Goal: Use online tool/utility: Utilize a website feature to perform a specific function

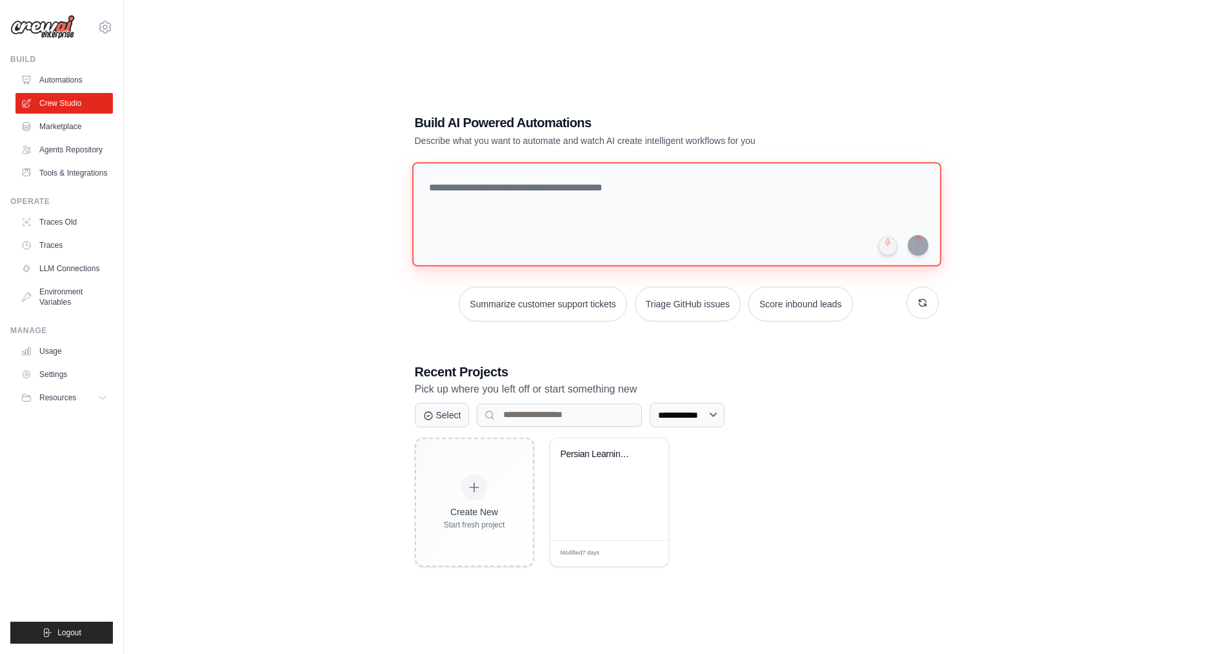
click at [521, 207] on textarea at bounding box center [676, 214] width 529 height 105
click at [607, 188] on textarea at bounding box center [676, 214] width 529 height 105
paste textarea "**********"
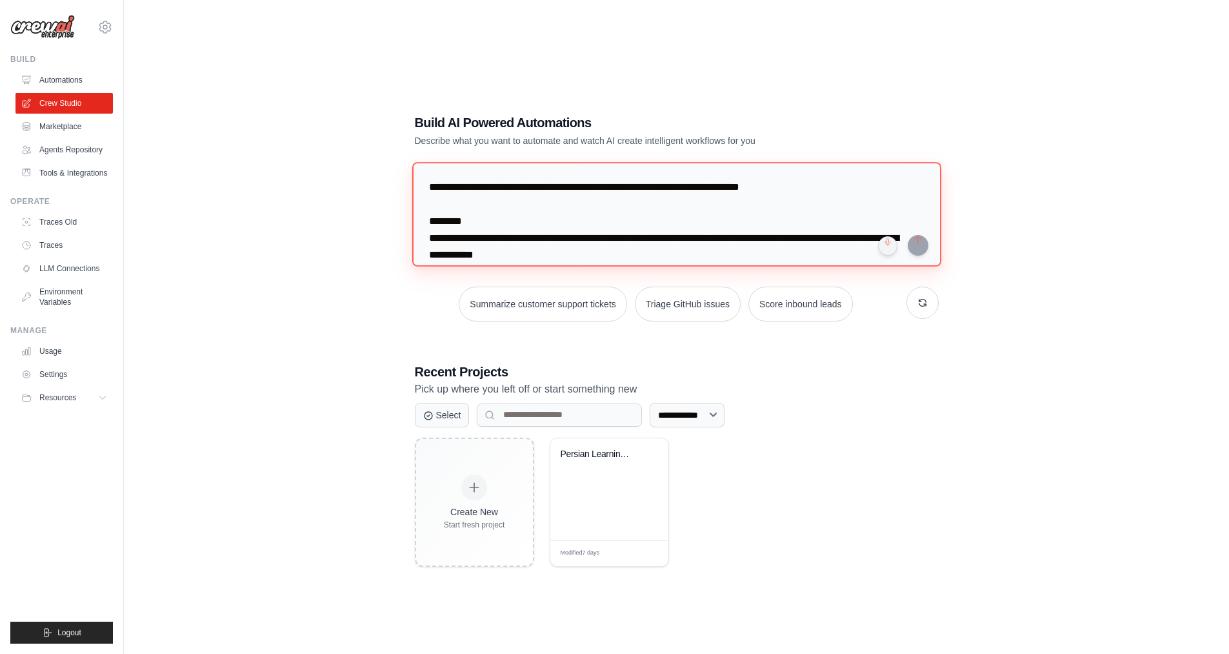
scroll to position [1238, 0]
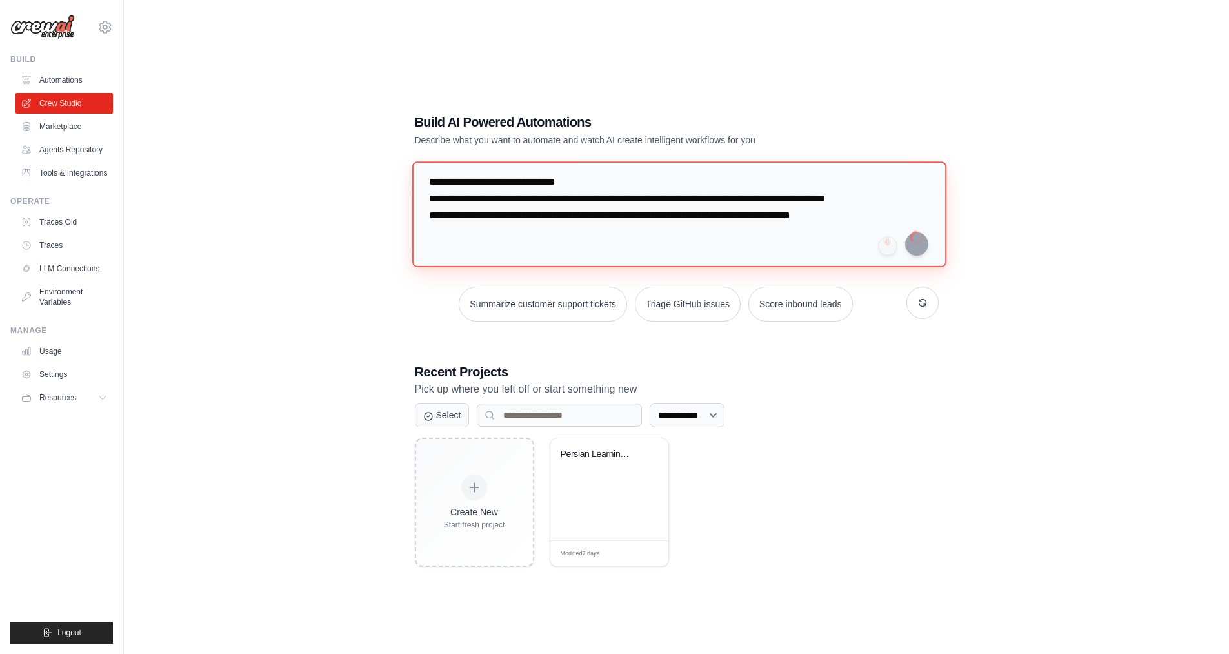
type textarea "**********"
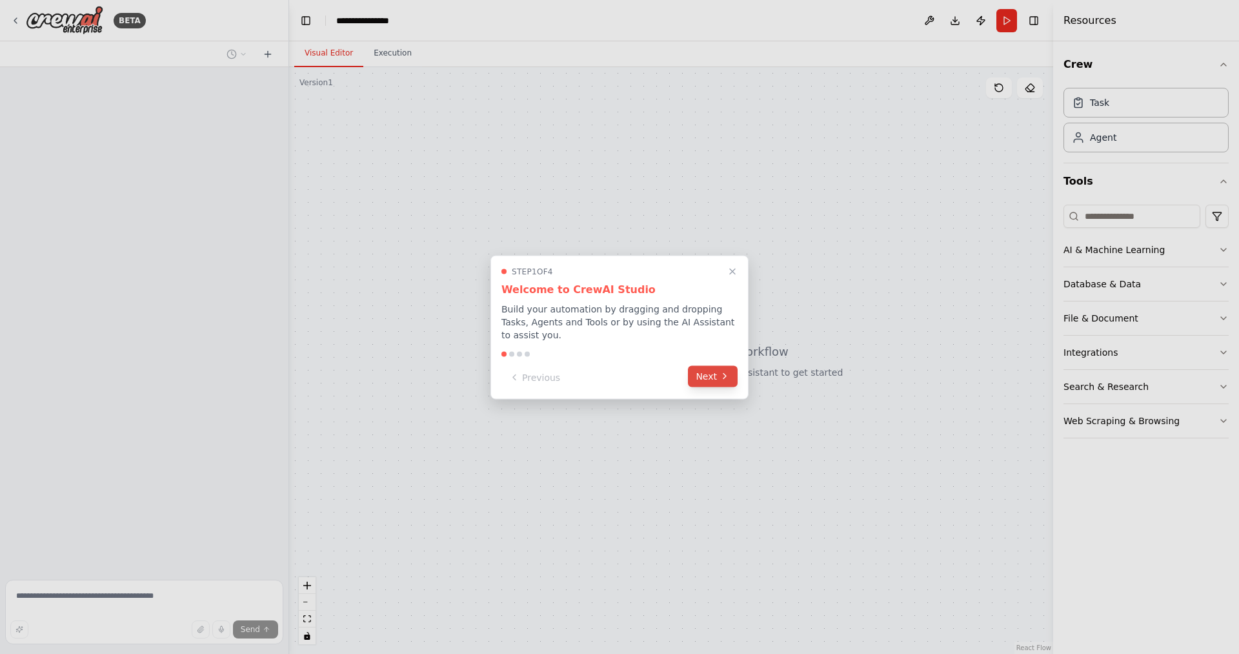
click at [714, 365] on button "Next" at bounding box center [713, 375] width 50 height 21
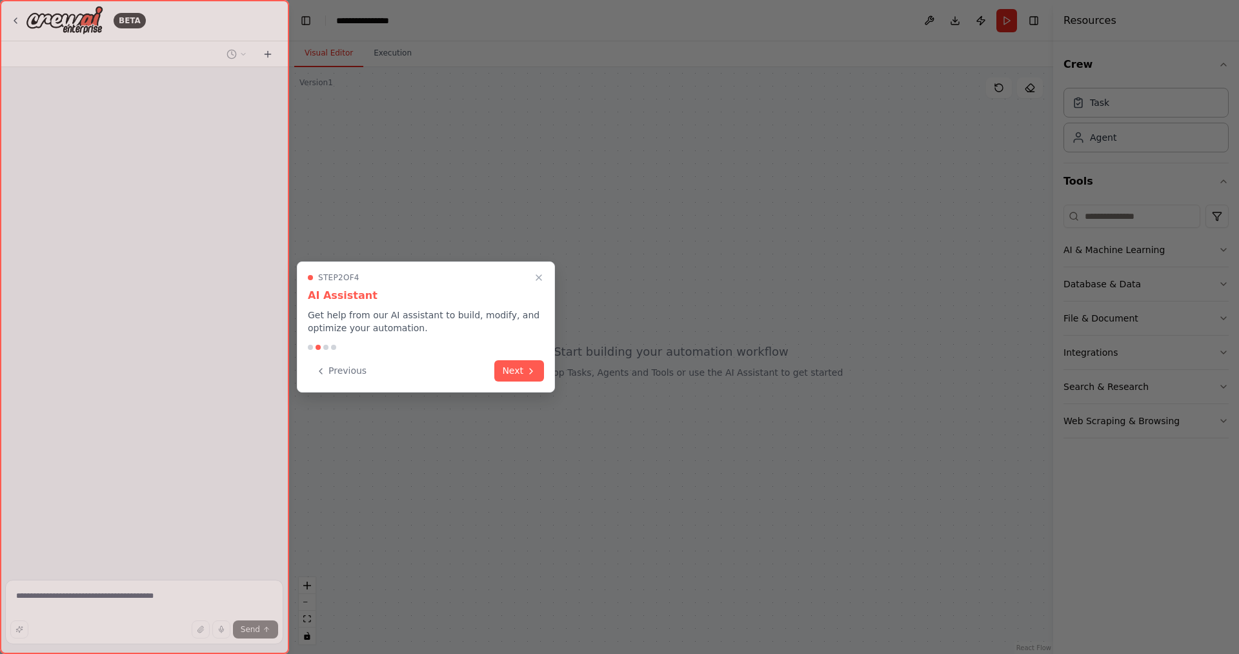
scroll to position [593, 0]
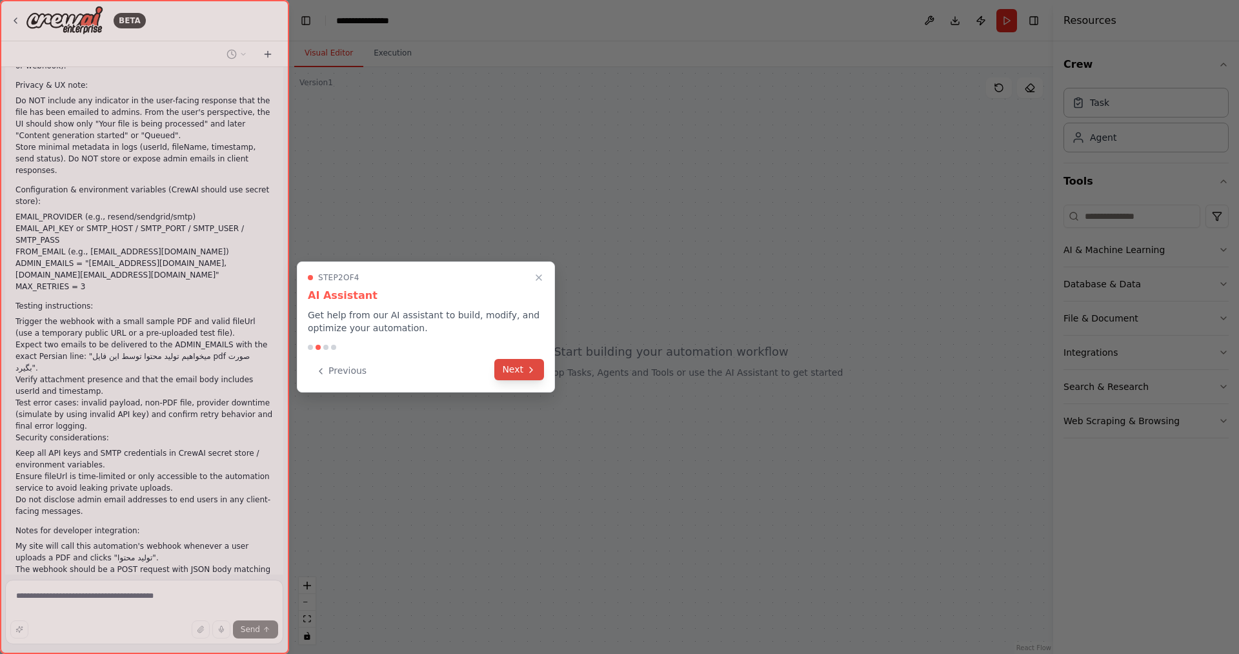
click at [530, 369] on icon at bounding box center [531, 370] width 10 height 10
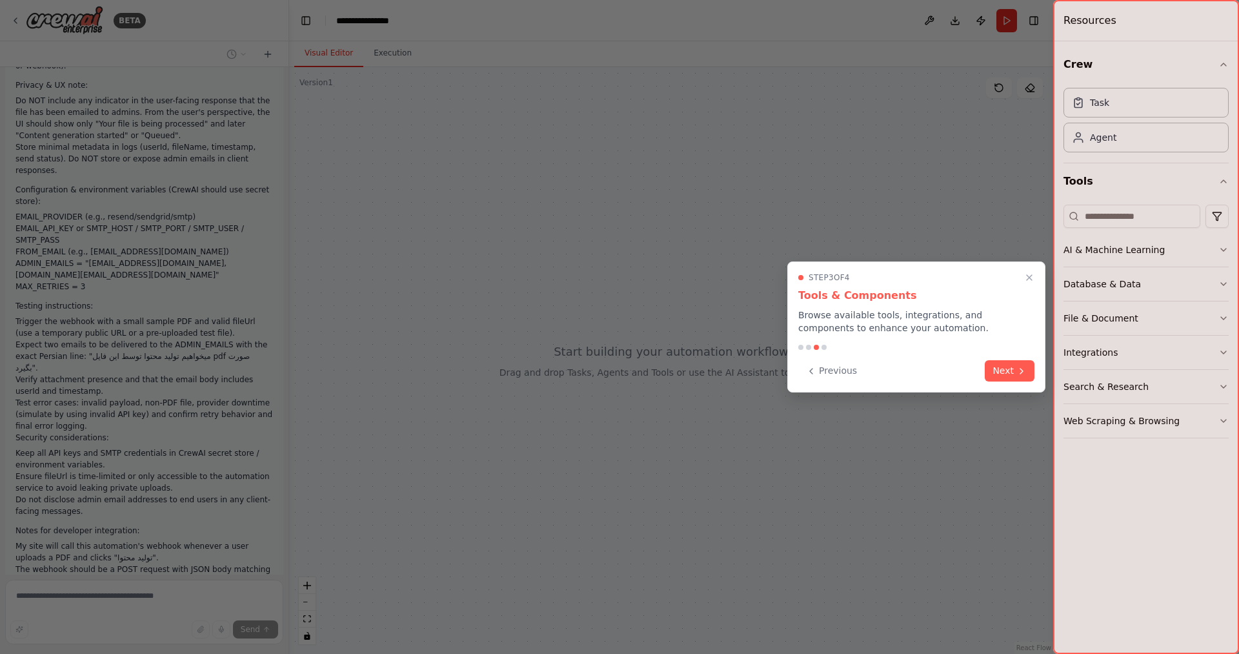
scroll to position [0, 0]
click at [999, 368] on button "Next" at bounding box center [1010, 369] width 50 height 21
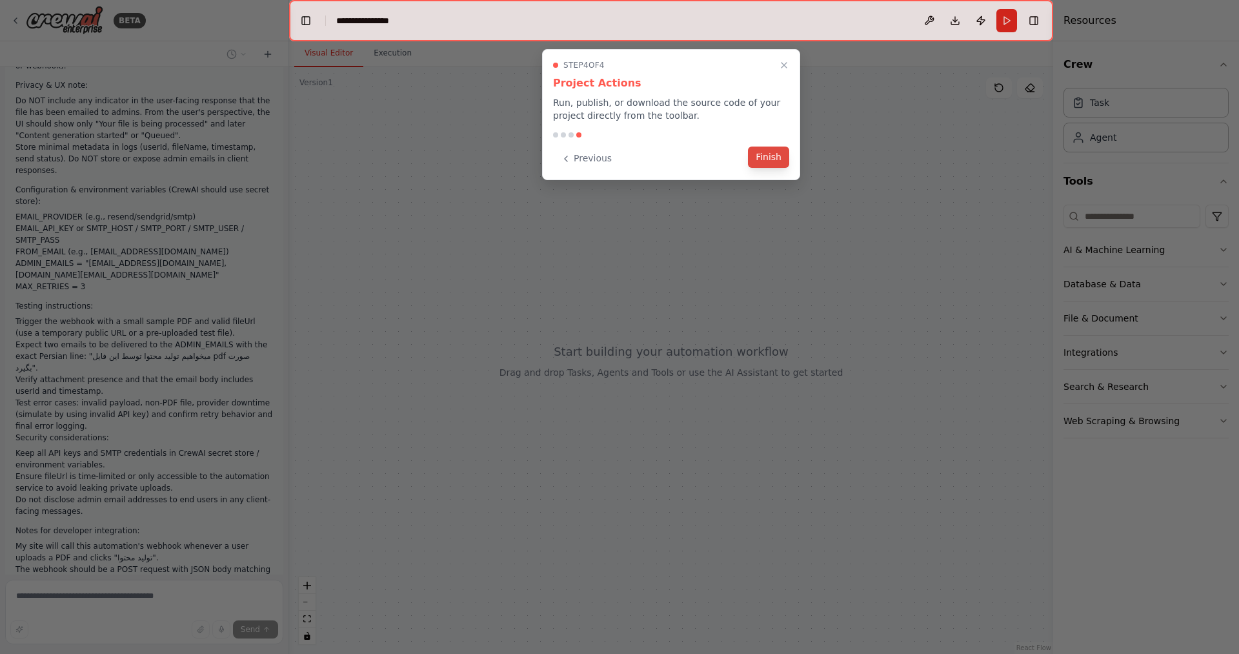
click at [771, 158] on button "Finish" at bounding box center [768, 156] width 41 height 21
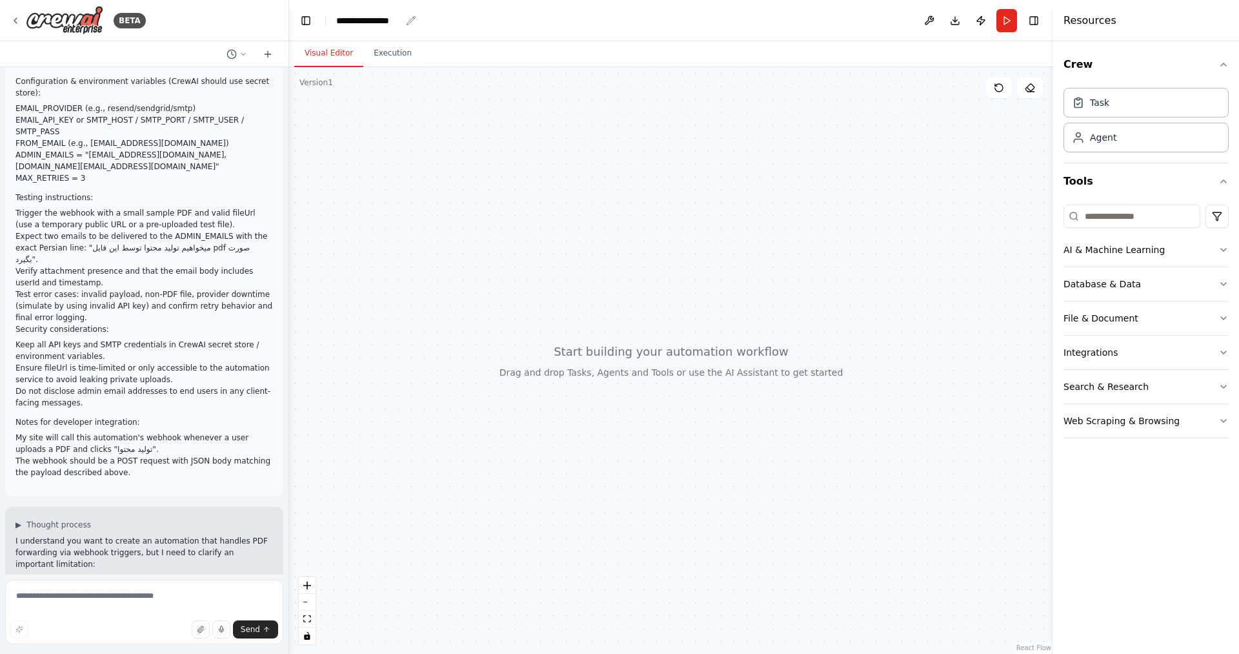
click at [400, 21] on div "**********" at bounding box center [368, 20] width 65 height 13
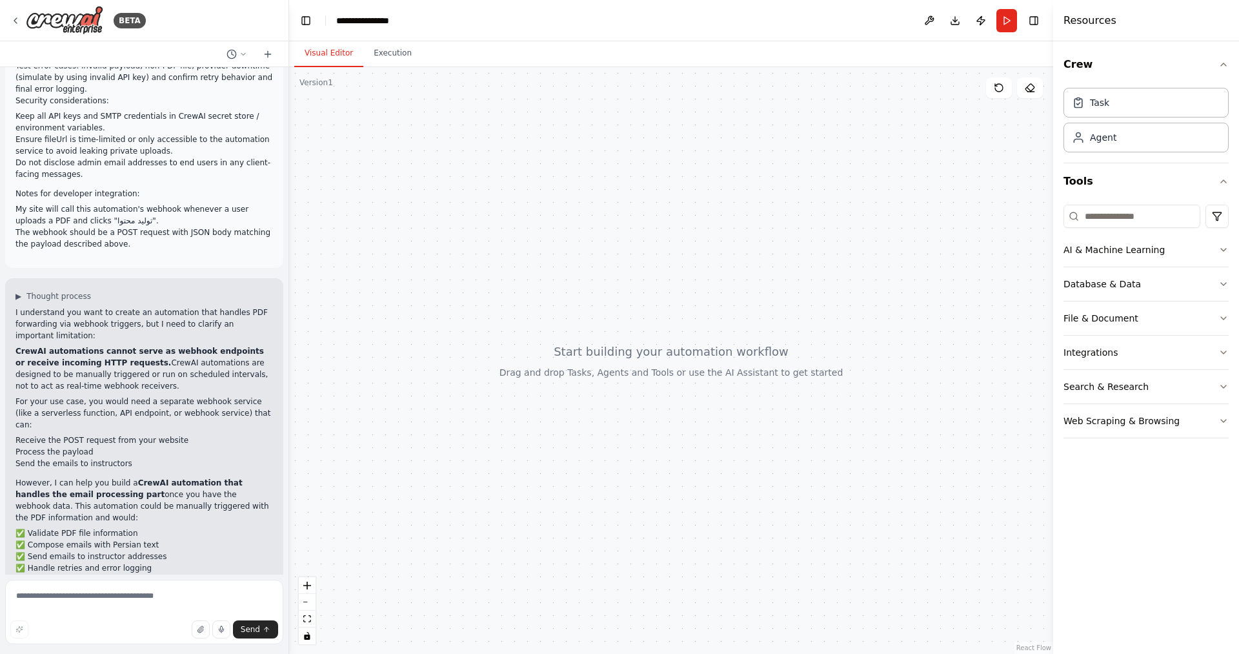
scroll to position [941, 0]
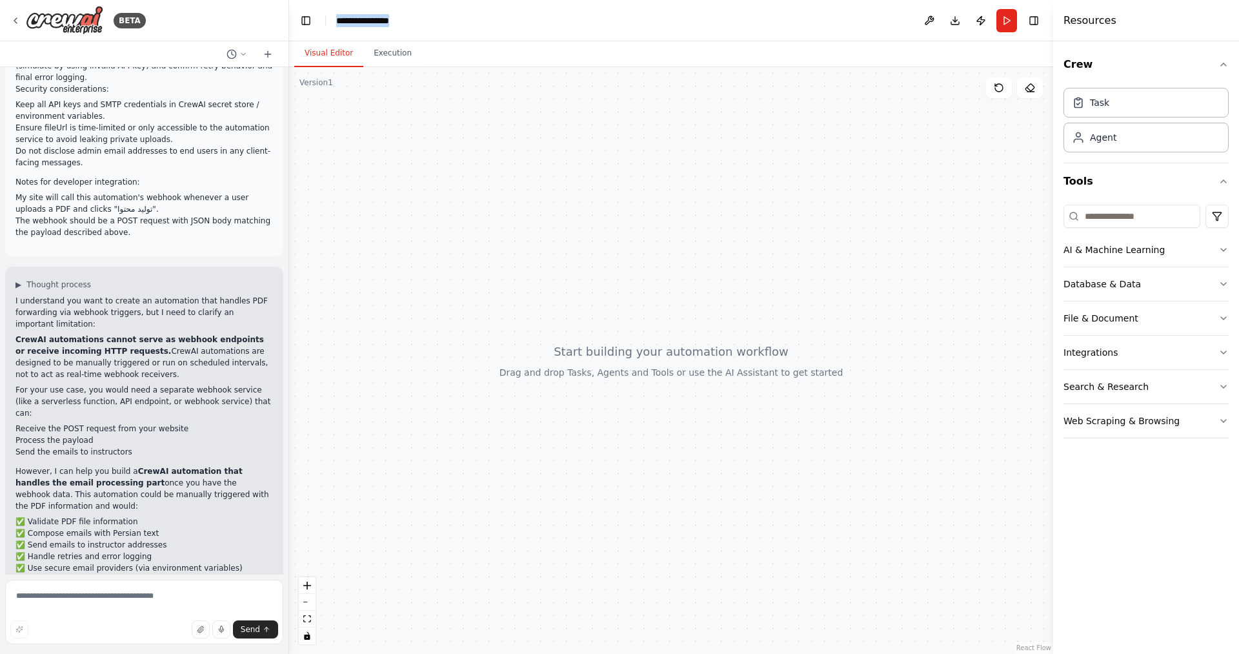
drag, startPoint x: 400, startPoint y: 21, endPoint x: 336, endPoint y: 23, distance: 63.9
click at [336, 23] on div "**********" at bounding box center [384, 20] width 97 height 13
click at [265, 266] on div "▶ Thought process I understand you want to create an automation that handles PD…" at bounding box center [144, 467] width 278 height 403
click at [14, 266] on div "▶ Thought process I understand you want to create an automation that handles PD…" at bounding box center [144, 467] width 278 height 403
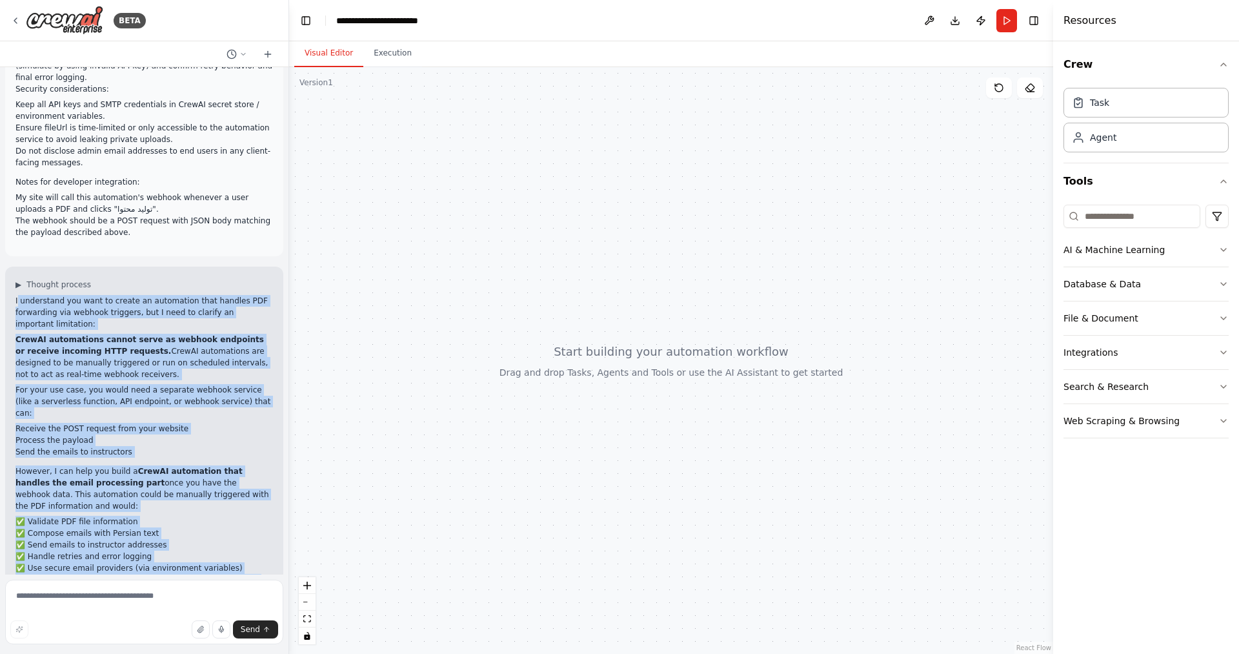
drag, startPoint x: 17, startPoint y: 218, endPoint x: 219, endPoint y: 547, distance: 385.6
click at [219, 547] on div "I understand you want to create an automation that handles PDF forwarding via w…" at bounding box center [143, 477] width 257 height 364
copy div "understand you want to create an automation that handles PDF forwarding via web…"
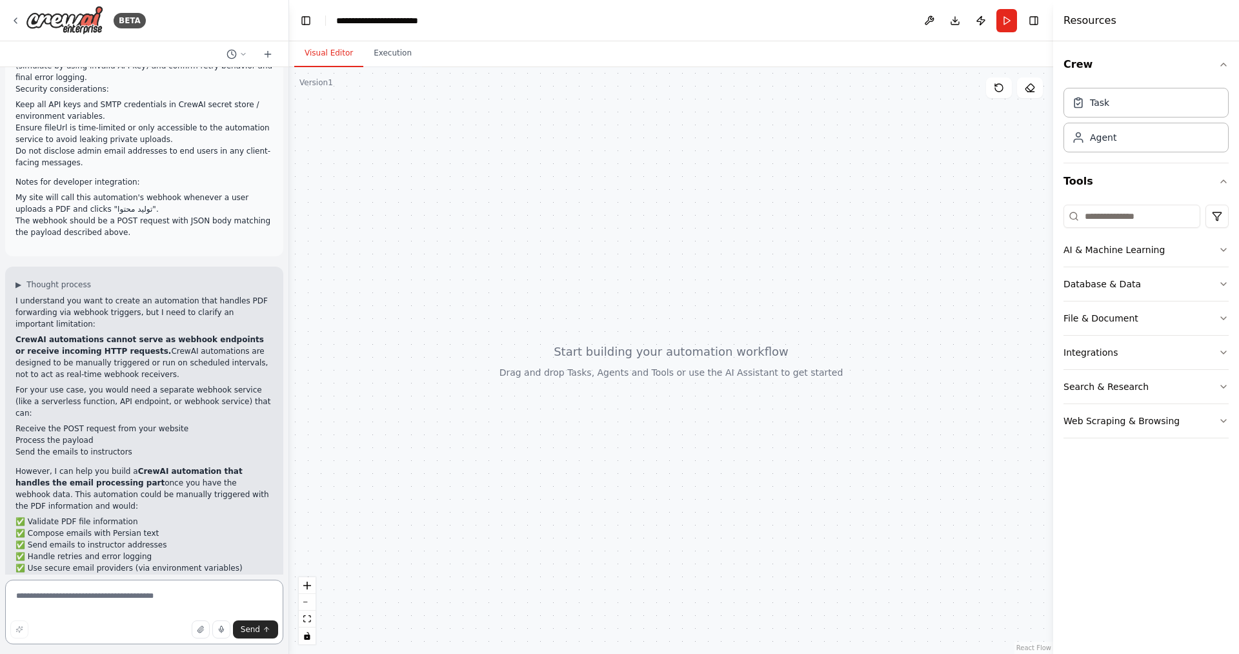
click at [88, 592] on textarea at bounding box center [144, 611] width 278 height 65
paste textarea "**********"
type textarea "**********"
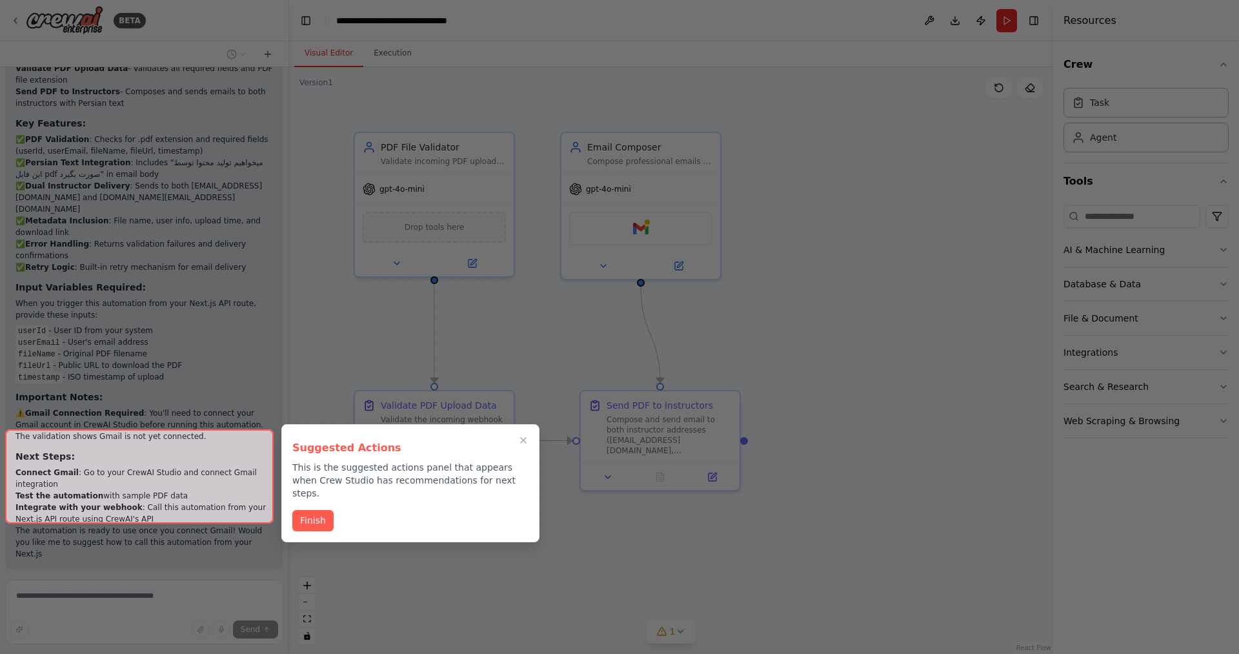
scroll to position [2736, 0]
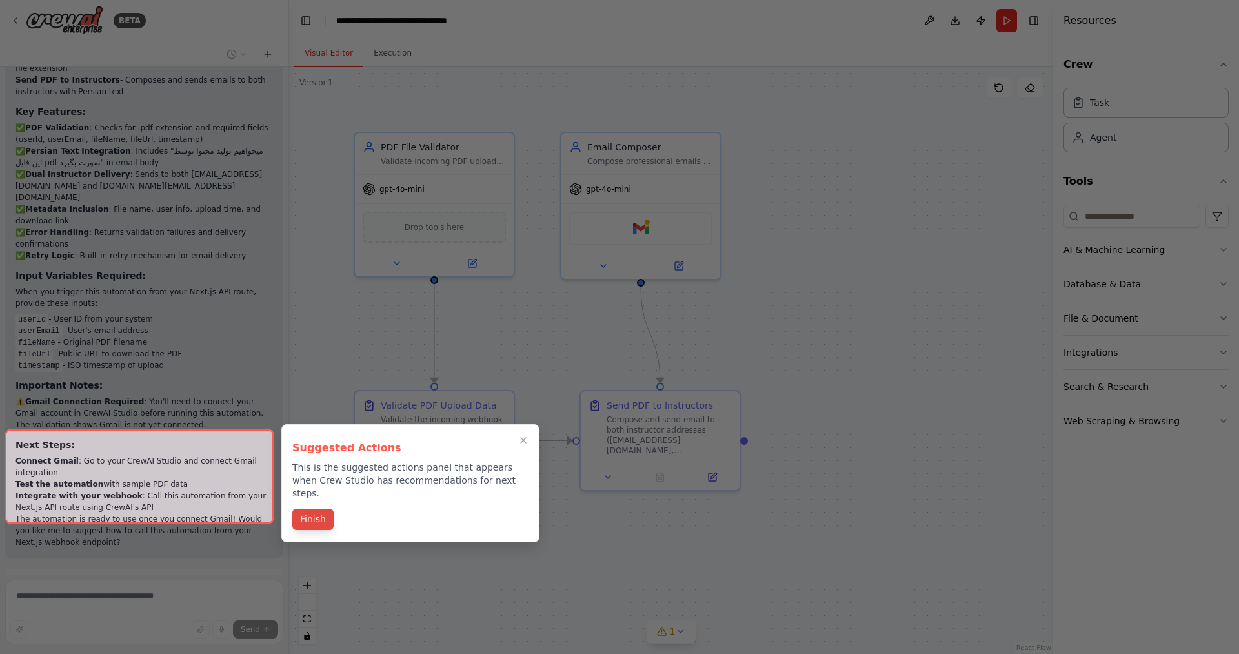
click at [329, 508] on button "Finish" at bounding box center [312, 518] width 41 height 21
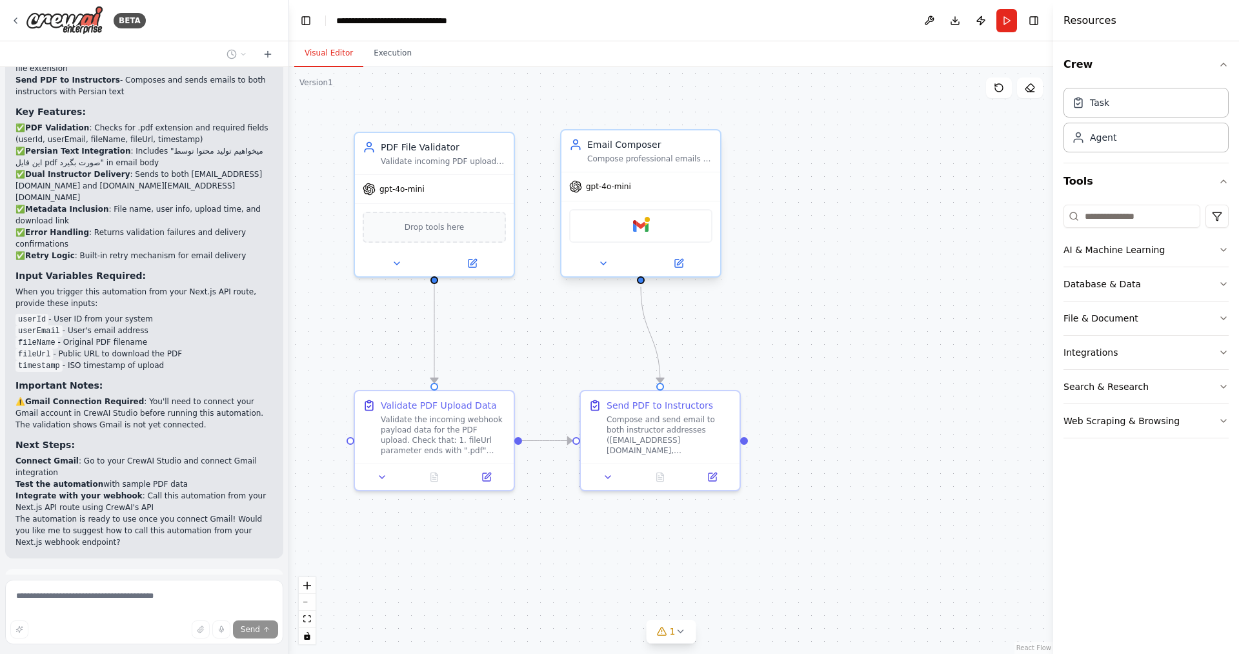
click at [640, 241] on div "Gmail" at bounding box center [640, 226] width 143 height 34
click at [649, 229] on div "Gmail" at bounding box center [640, 226] width 143 height 34
click at [639, 228] on img at bounding box center [640, 225] width 15 height 15
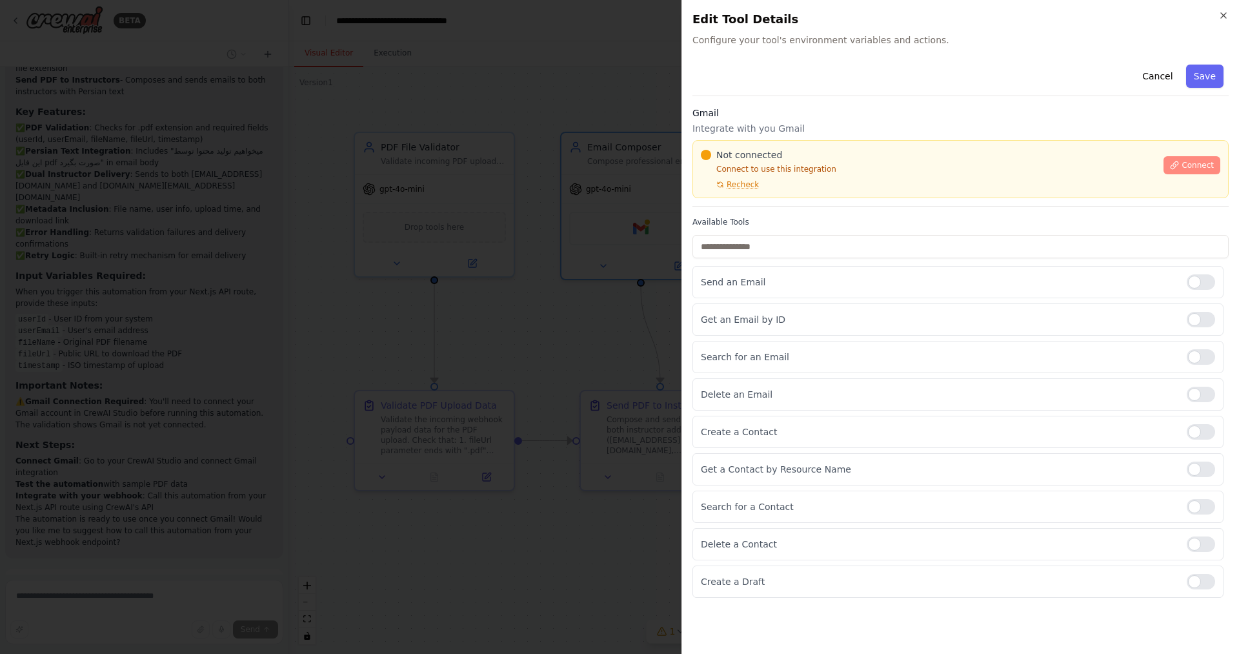
click at [1195, 164] on span "Connect" at bounding box center [1197, 165] width 32 height 10
click at [1187, 167] on span "Connect" at bounding box center [1197, 165] width 32 height 10
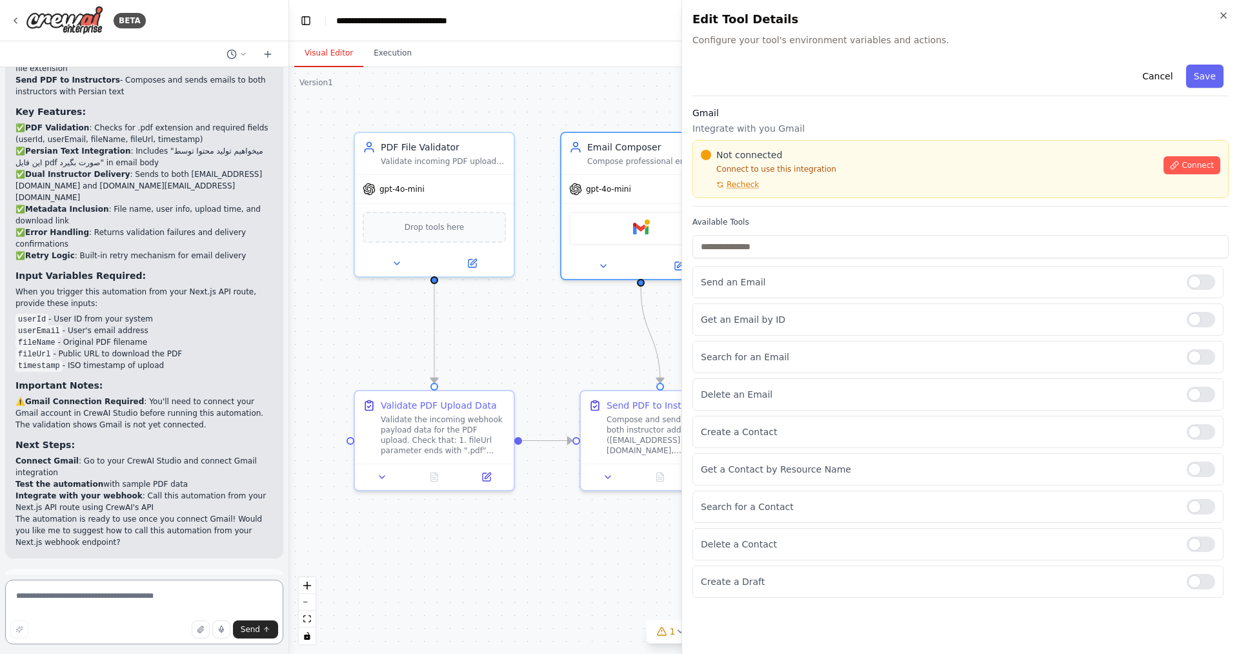
scroll to position [2695, 0]
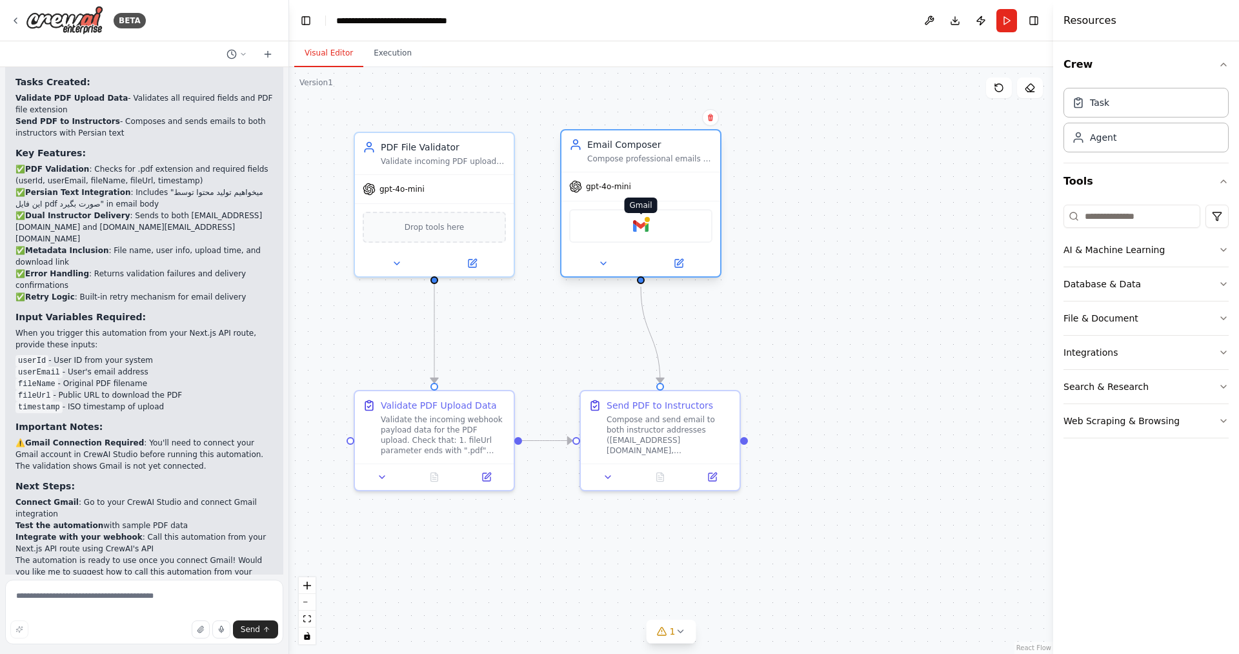
click at [636, 228] on img at bounding box center [640, 225] width 15 height 15
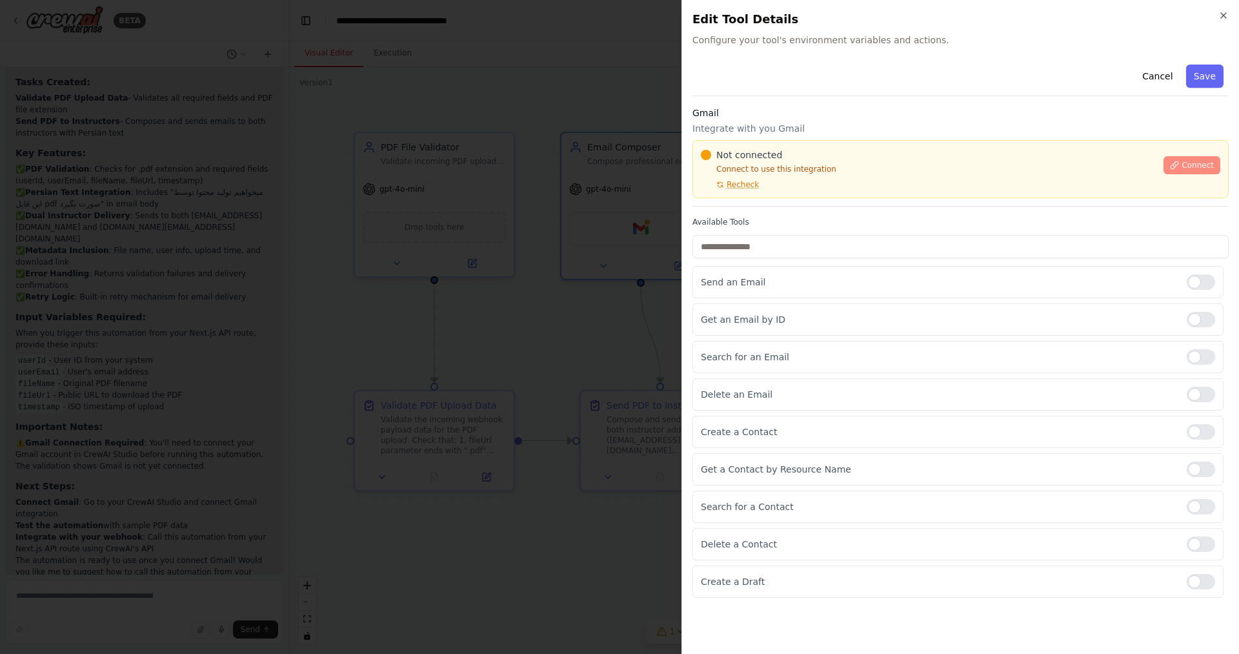
click at [1191, 161] on span "Connect" at bounding box center [1197, 165] width 32 height 10
click at [882, 54] on div "Close Edit Tool Details Configure your tool's environment variables and actions…" at bounding box center [959, 327] width 557 height 654
click at [1191, 165] on span "Connect" at bounding box center [1197, 165] width 32 height 10
click at [1196, 172] on button "Connect" at bounding box center [1191, 165] width 57 height 18
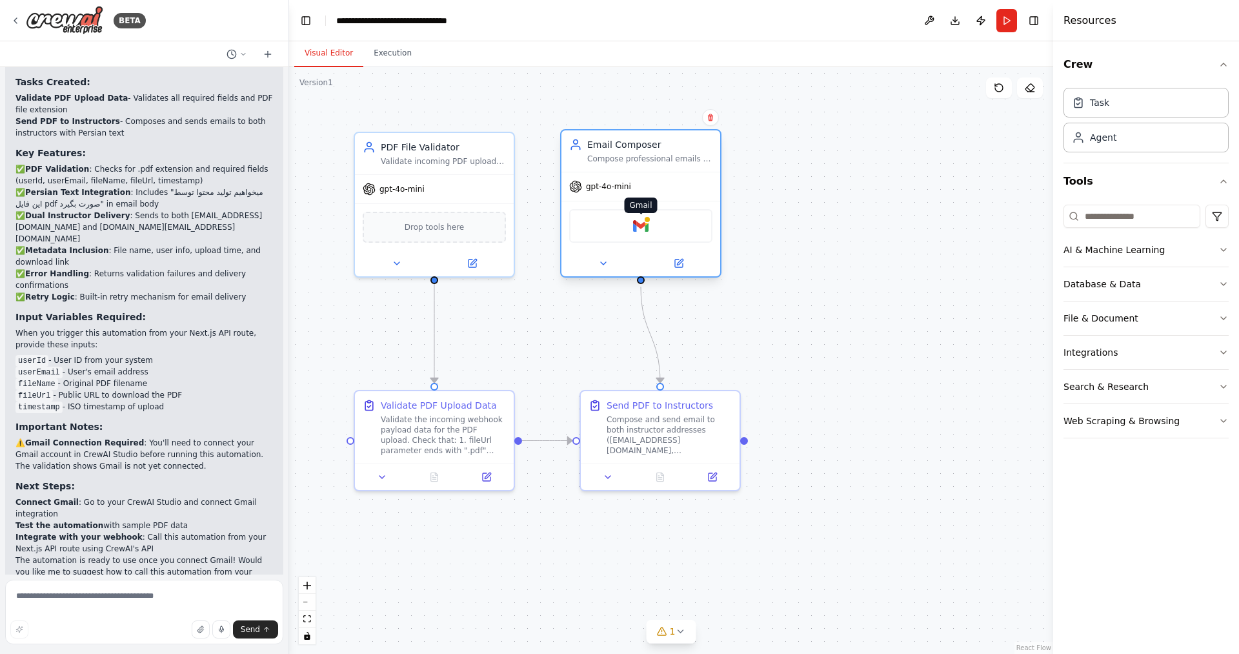
click at [641, 230] on img at bounding box center [640, 225] width 15 height 15
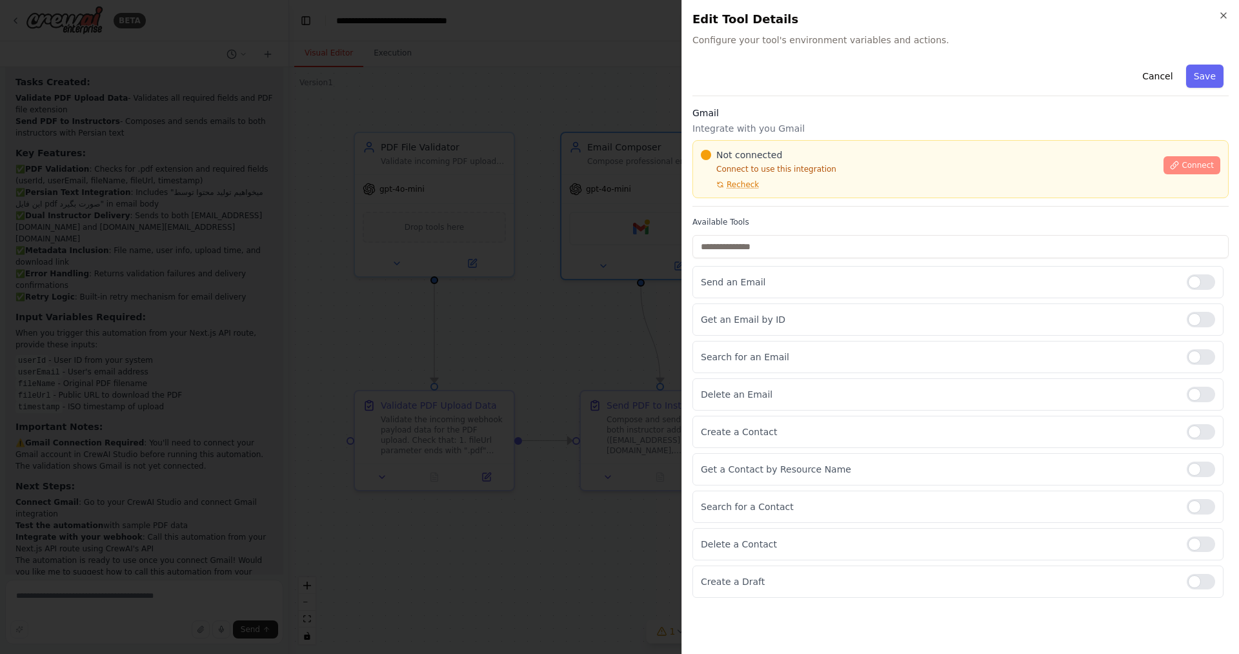
click at [1208, 166] on span "Connect" at bounding box center [1197, 165] width 32 height 10
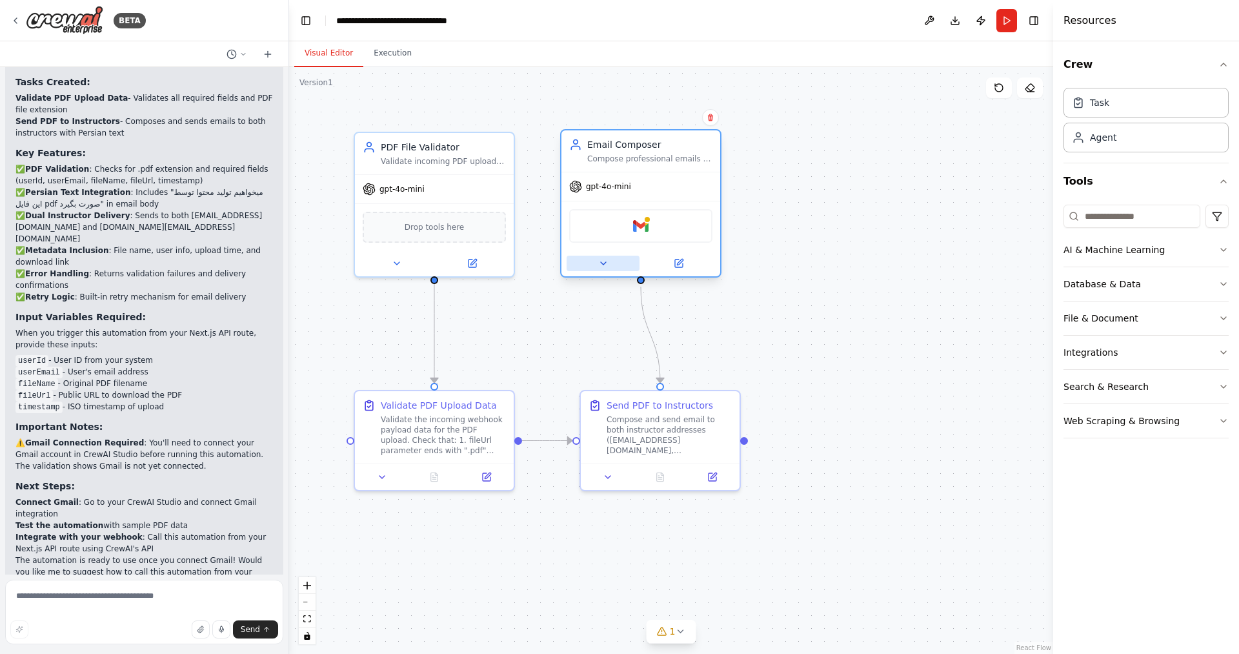
click at [632, 270] on button at bounding box center [603, 263] width 73 height 15
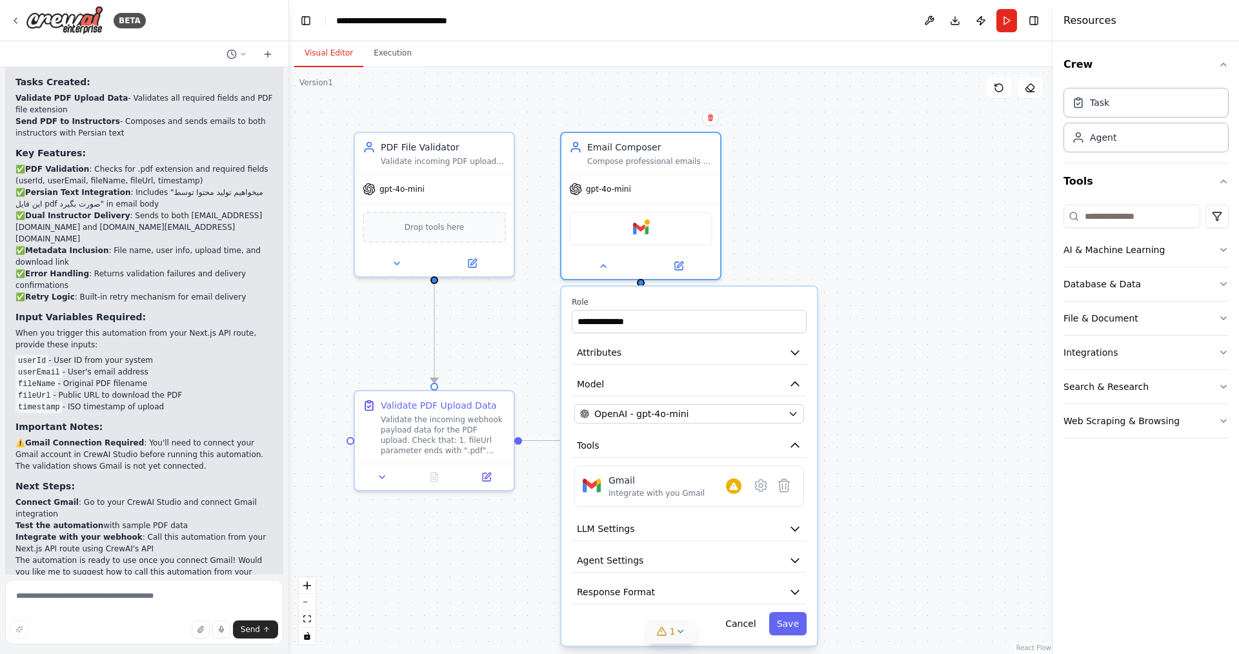
click at [676, 630] on icon at bounding box center [680, 631] width 10 height 10
click at [786, 605] on button at bounding box center [797, 597] width 22 height 15
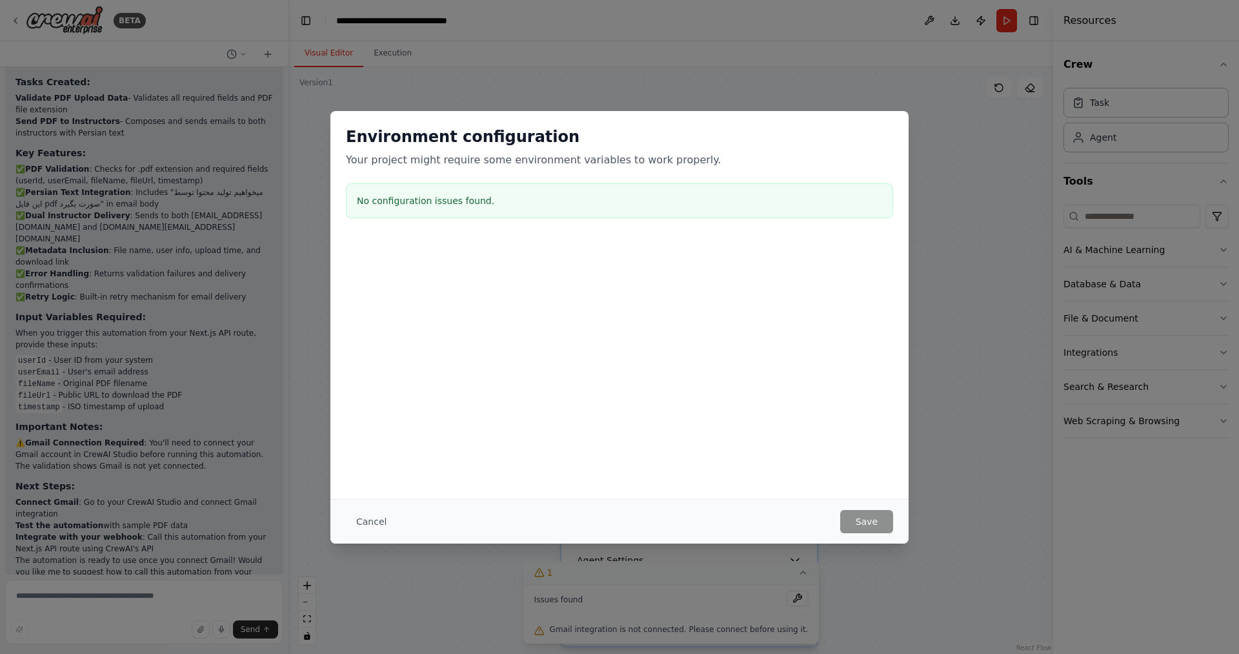
click at [692, 408] on div "Environment configuration Your project might require some environment variables…" at bounding box center [619, 305] width 578 height 388
click at [381, 502] on div "Cancel Save" at bounding box center [619, 521] width 578 height 45
click at [385, 513] on button "Cancel" at bounding box center [371, 521] width 51 height 23
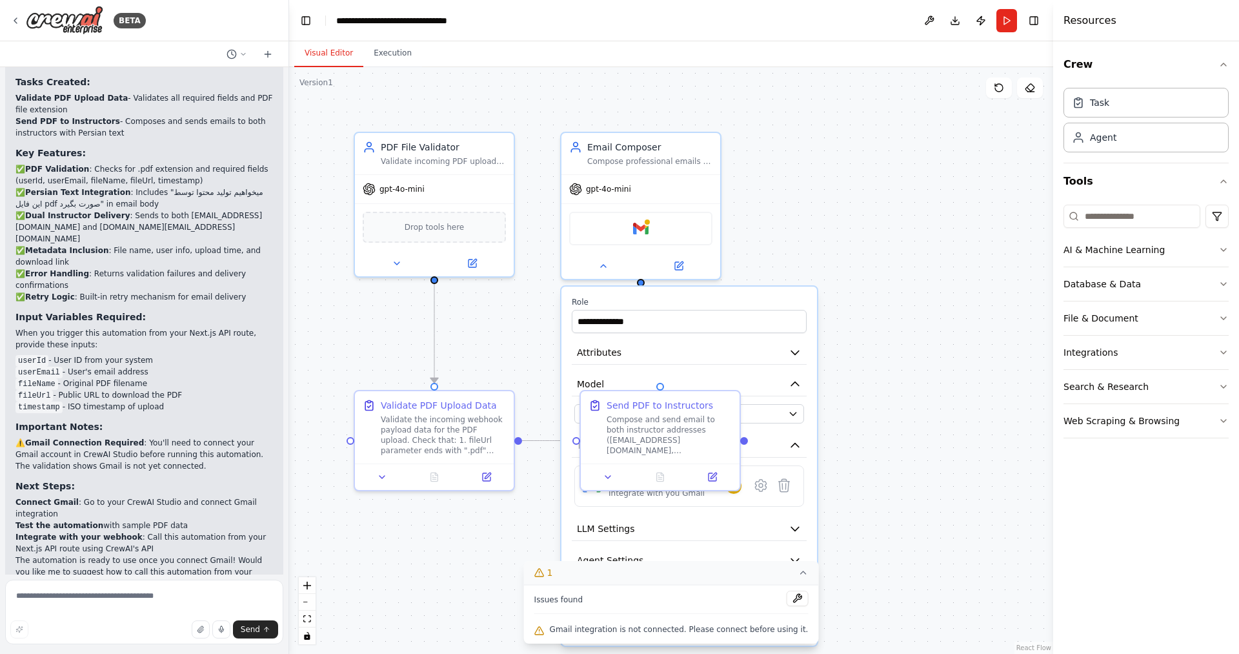
click at [951, 351] on div ".deletable-edge-delete-btn { width: 20px; height: 20px; border: 0px solid #ffff…" at bounding box center [671, 360] width 764 height 587
click at [870, 367] on div ".deletable-edge-delete-btn { width: 20px; height: 20px; border: 0px solid #ffff…" at bounding box center [671, 360] width 764 height 587
click at [614, 474] on button at bounding box center [608, 474] width 45 height 15
click at [732, 381] on button at bounding box center [729, 376] width 17 height 17
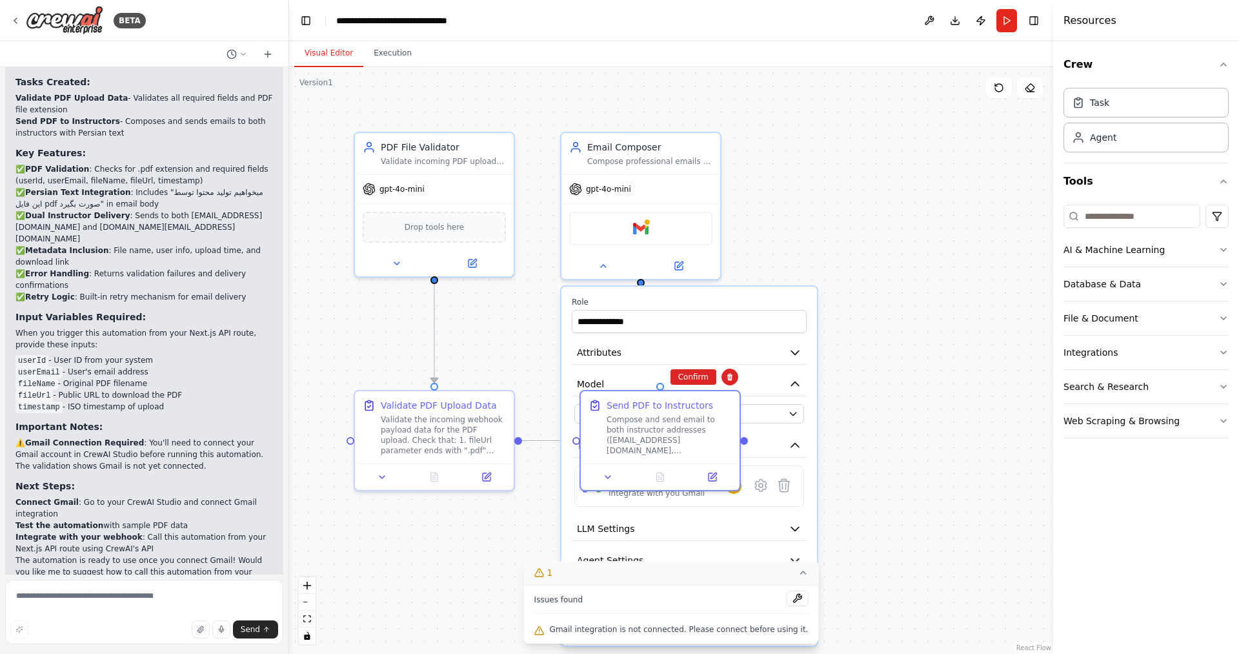
click at [970, 302] on div ".deletable-edge-delete-btn { width: 20px; height: 20px; border: 0px solid #ffff…" at bounding box center [671, 360] width 764 height 587
click at [905, 573] on div ".deletable-edge-delete-btn { width: 20px; height: 20px; border: 0px solid #ffff…" at bounding box center [671, 360] width 764 height 587
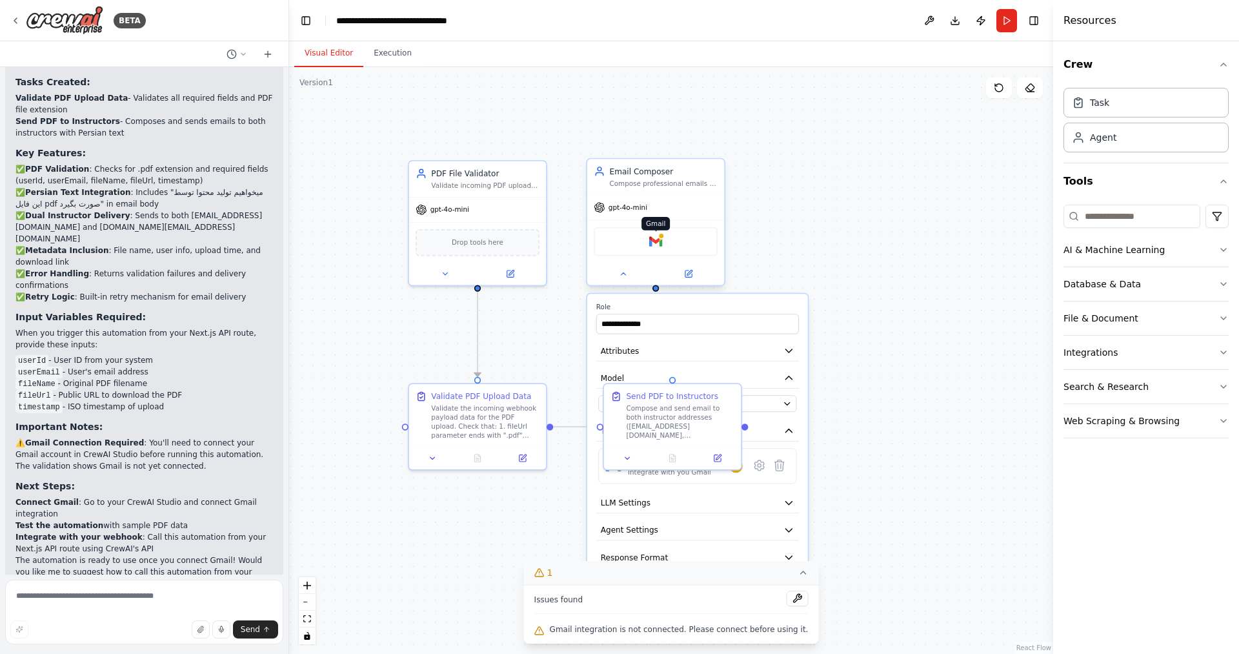
click at [649, 241] on img at bounding box center [656, 242] width 14 height 14
click at [785, 501] on icon "button" at bounding box center [788, 502] width 11 height 11
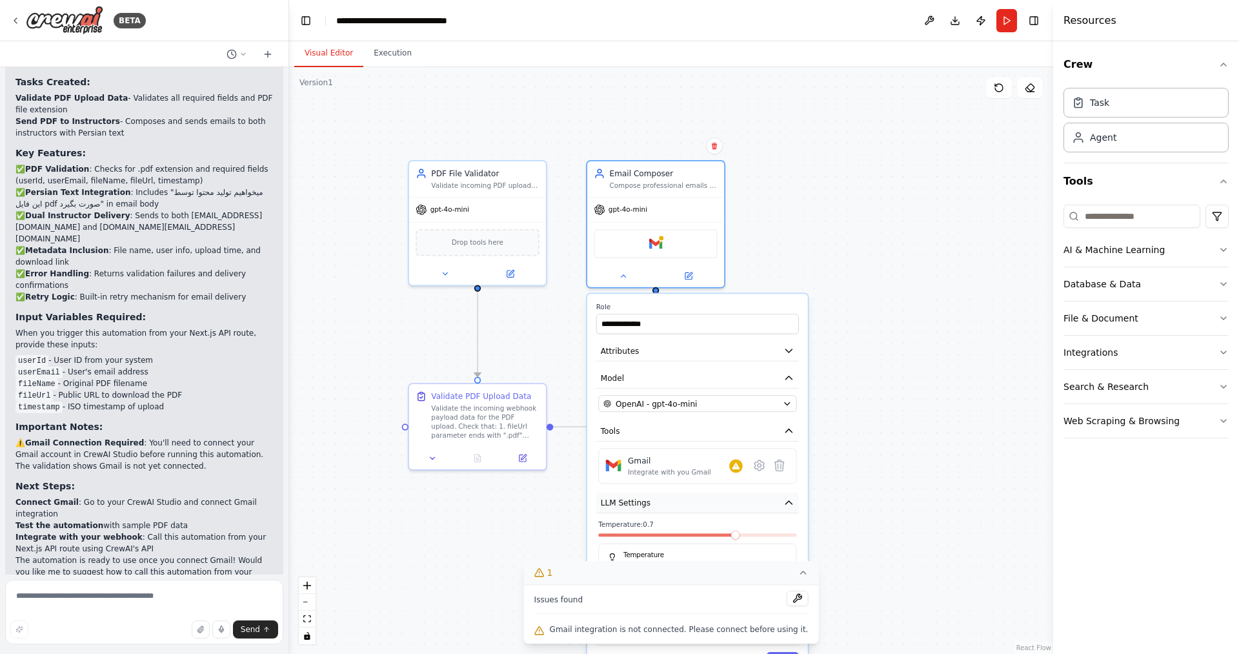
click at [785, 501] on icon "button" at bounding box center [788, 502] width 11 height 11
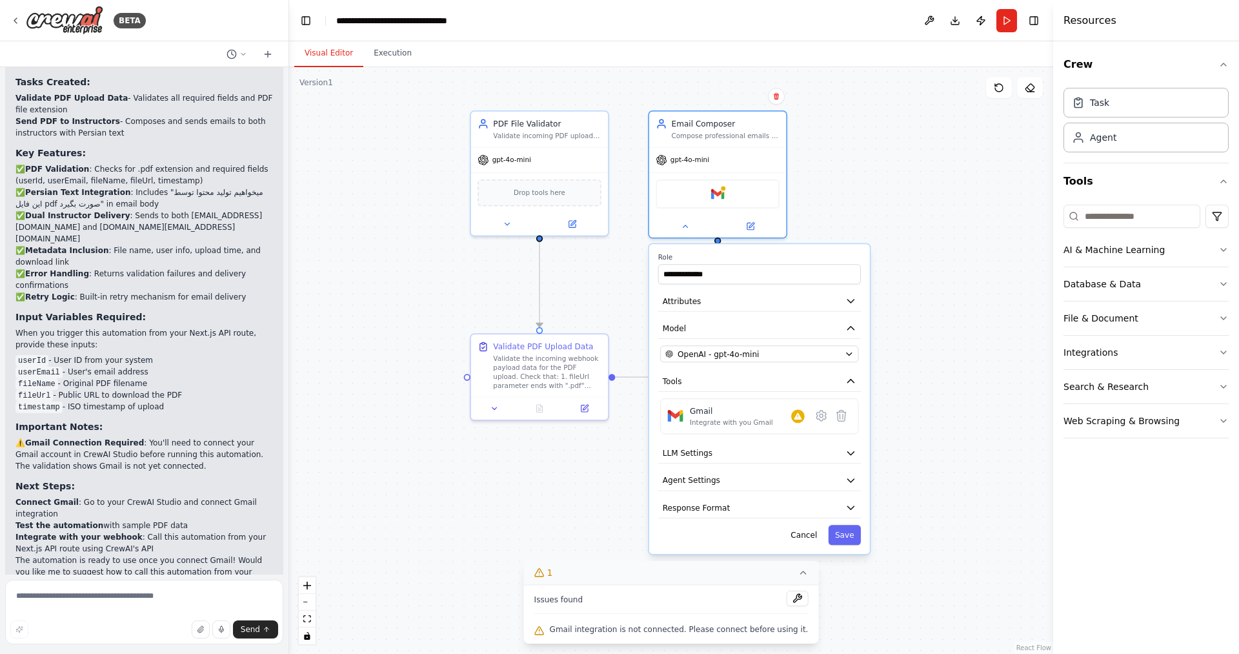
drag, startPoint x: 800, startPoint y: 197, endPoint x: 865, endPoint y: 148, distance: 81.0
click at [865, 148] on div ".deletable-edge-delete-btn { width: 20px; height: 20px; border: 0px solid #ffff…" at bounding box center [671, 360] width 764 height 587
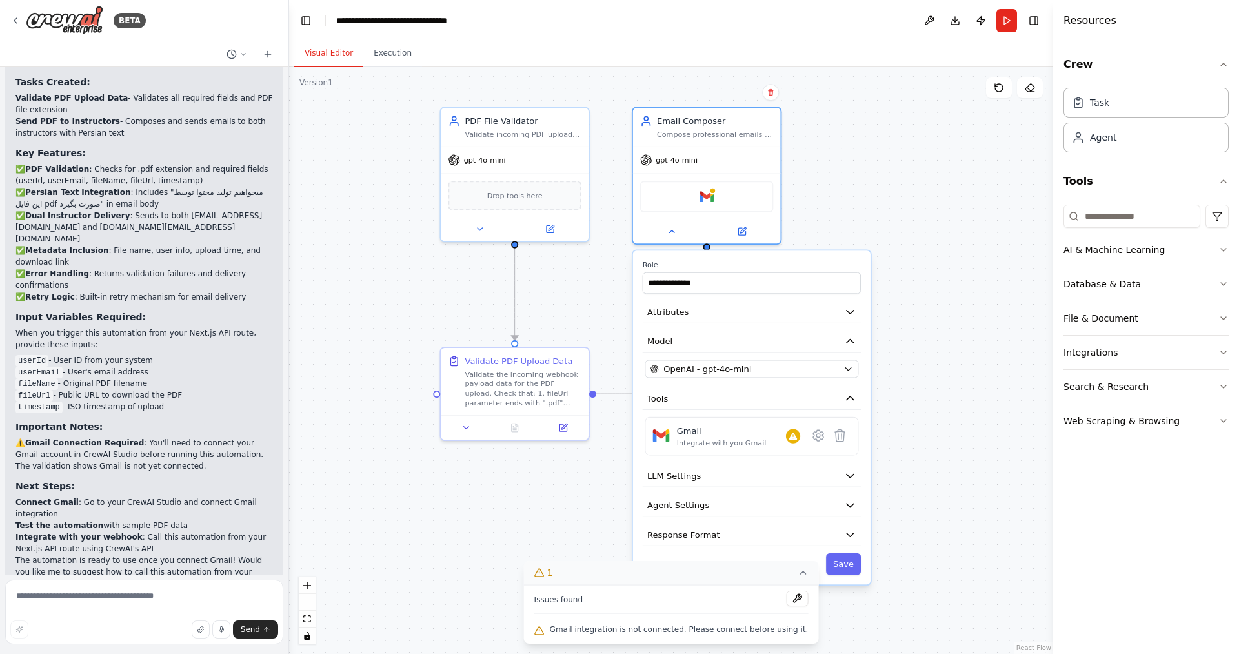
click at [852, 218] on div ".deletable-edge-delete-btn { width: 20px; height: 20px; border: 0px solid #ffff…" at bounding box center [671, 360] width 764 height 587
click at [710, 194] on img at bounding box center [706, 194] width 14 height 14
